Goal: Use online tool/utility: Utilize a website feature to perform a specific function

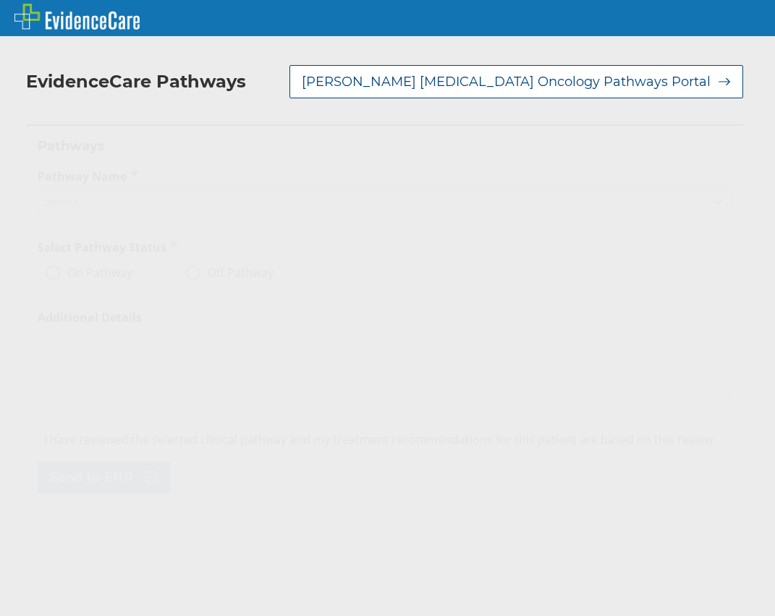
click at [710, 195] on icon at bounding box center [717, 202] width 14 height 14
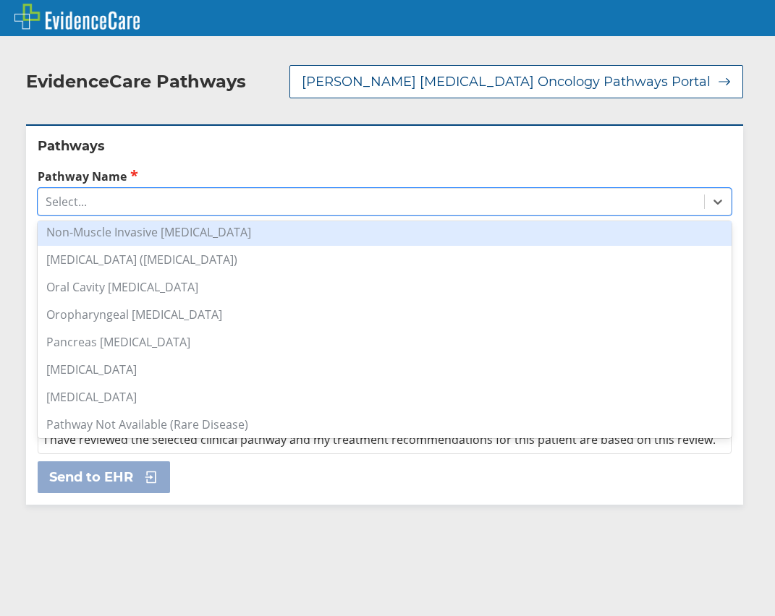
scroll to position [1013, 0]
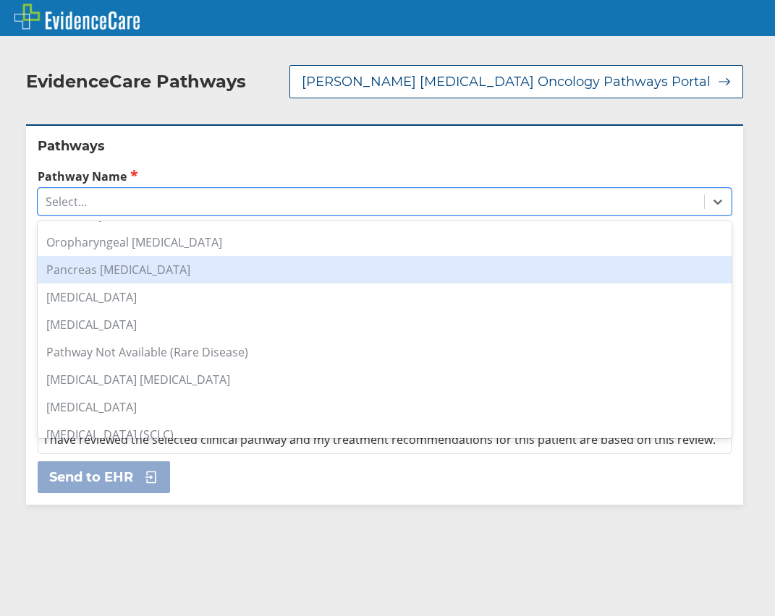
click at [103, 256] on div "Pancreas [MEDICAL_DATA]" at bounding box center [385, 269] width 694 height 27
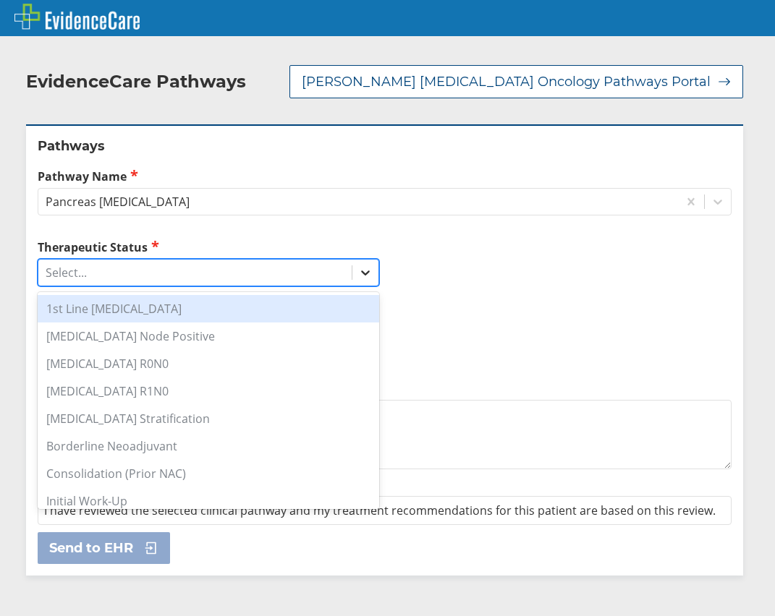
click at [361, 271] on icon at bounding box center [365, 273] width 9 height 5
click at [91, 302] on div "1st Line [MEDICAL_DATA]" at bounding box center [208, 308] width 341 height 27
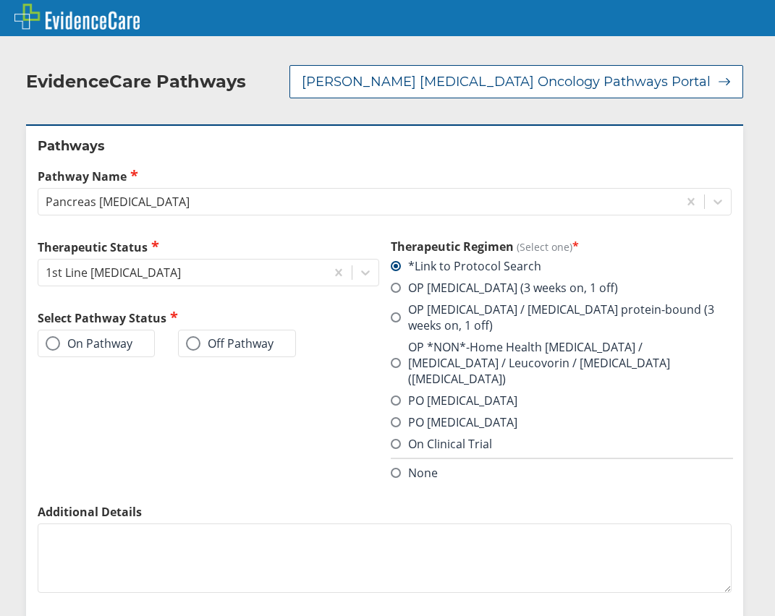
click at [54, 336] on span at bounding box center [53, 343] width 14 height 14
click at [0, 0] on input "On Pathway" at bounding box center [0, 0] width 0 height 0
click at [391, 358] on span at bounding box center [396, 363] width 10 height 10
click at [0, 0] on input "OP *NON*-Home Health [MEDICAL_DATA] / [MEDICAL_DATA] / Leucovorin / [MEDICAL_DA…" at bounding box center [0, 0] width 0 height 0
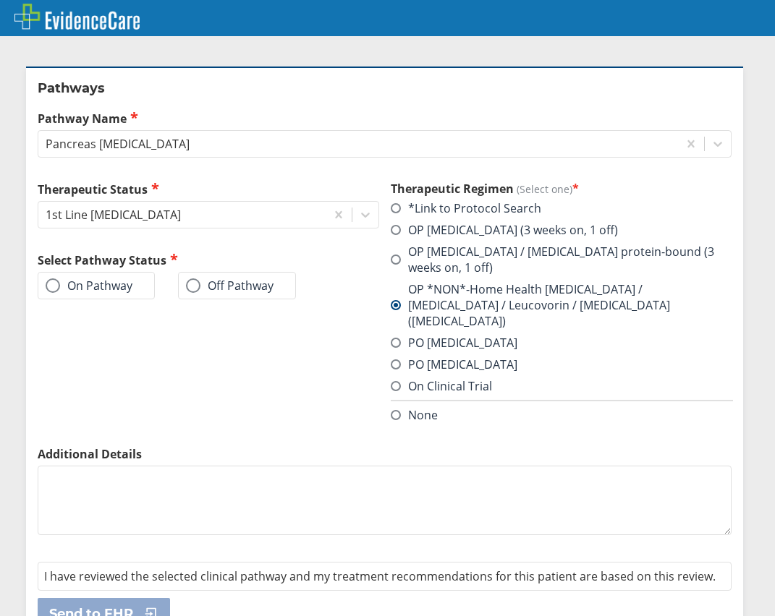
click at [50, 279] on span at bounding box center [53, 286] width 14 height 14
click at [0, 0] on input "On Pathway" at bounding box center [0, 0] width 0 height 0
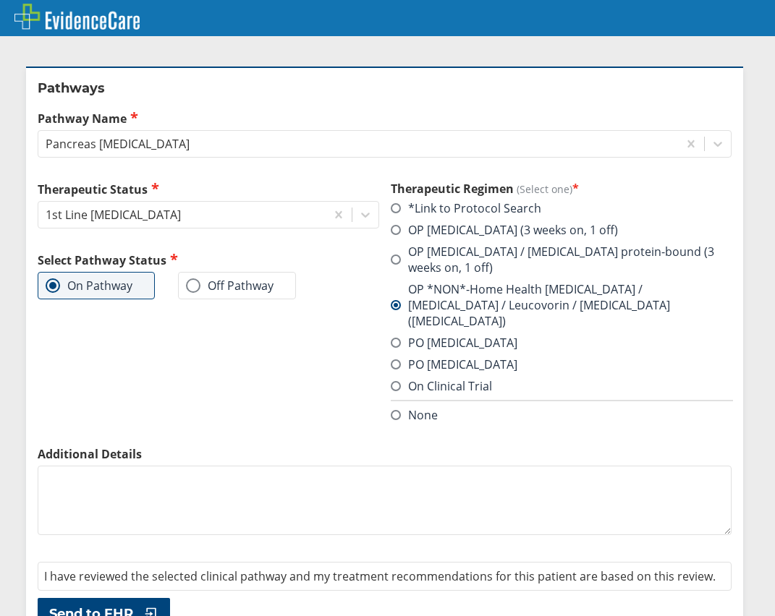
click at [98, 606] on span "Send to EHR" at bounding box center [91, 614] width 84 height 17
